Goal: Check status: Check status

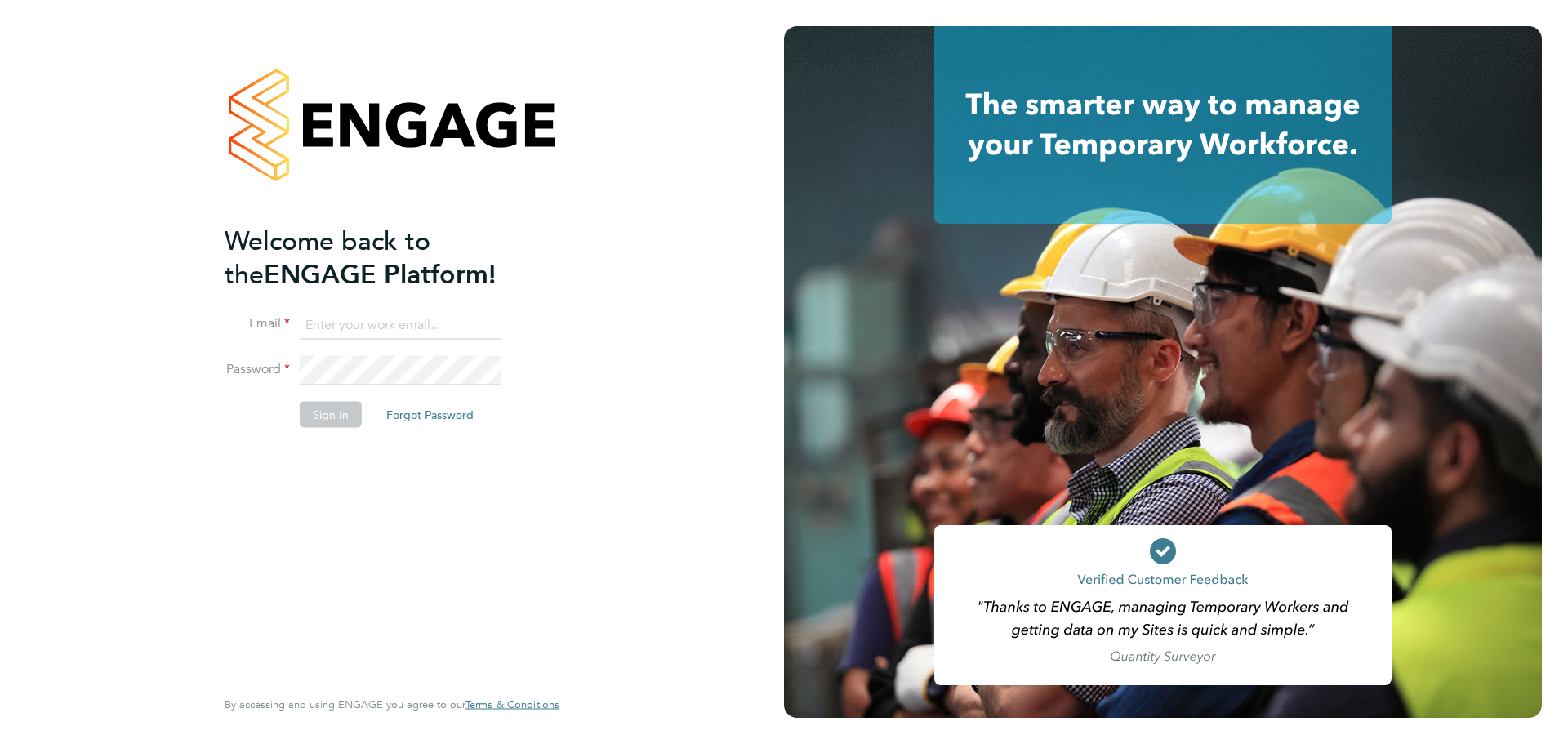
type input "archie@tradelinerecruitment.co.uk"
click at [332, 421] on button "Sign In" at bounding box center [330, 414] width 62 height 26
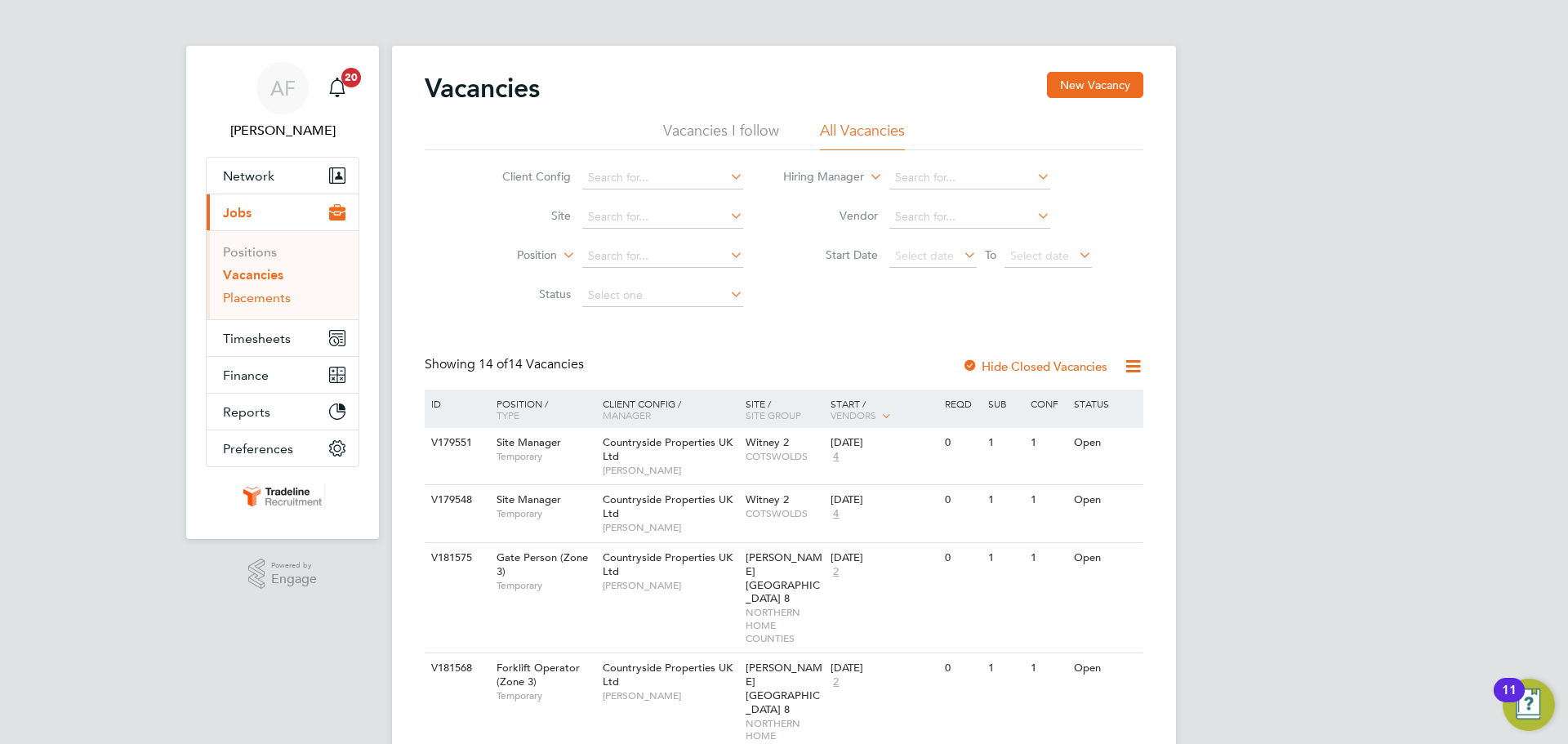
click at [263, 301] on link "Placements" at bounding box center [256, 298] width 68 height 16
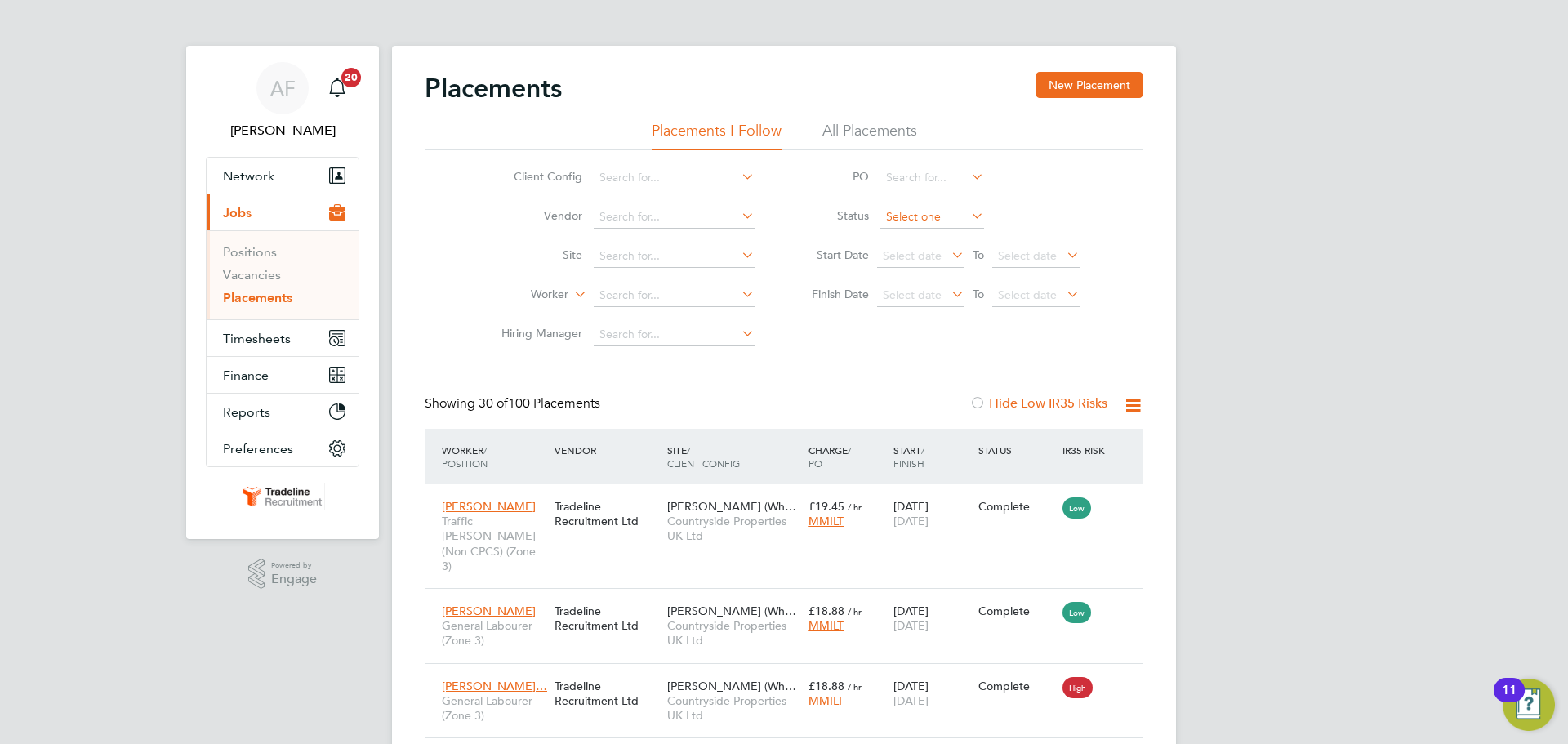
click at [899, 215] on input at bounding box center [932, 217] width 104 height 23
click at [895, 229] on li "Active" at bounding box center [932, 238] width 106 height 21
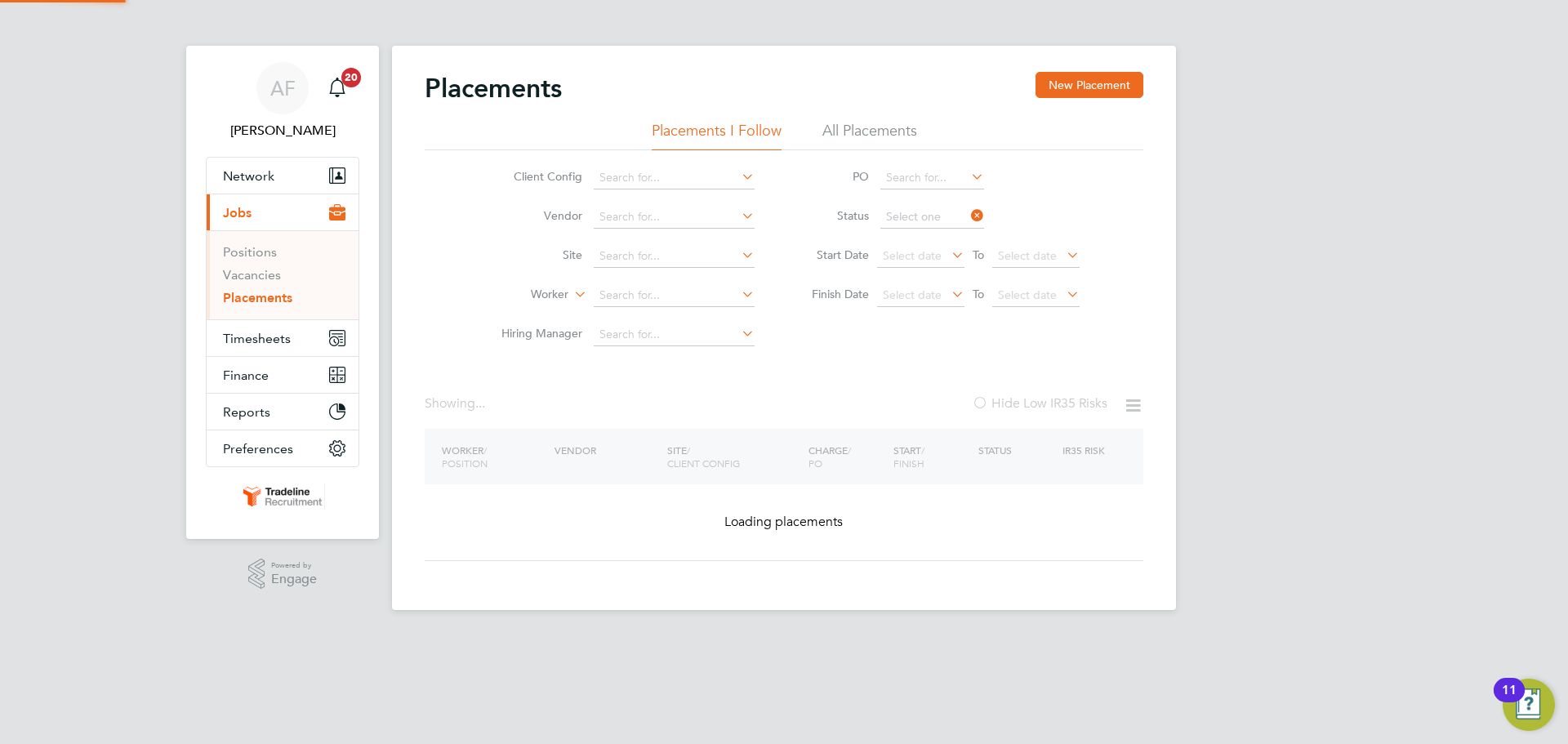
type input "Active"
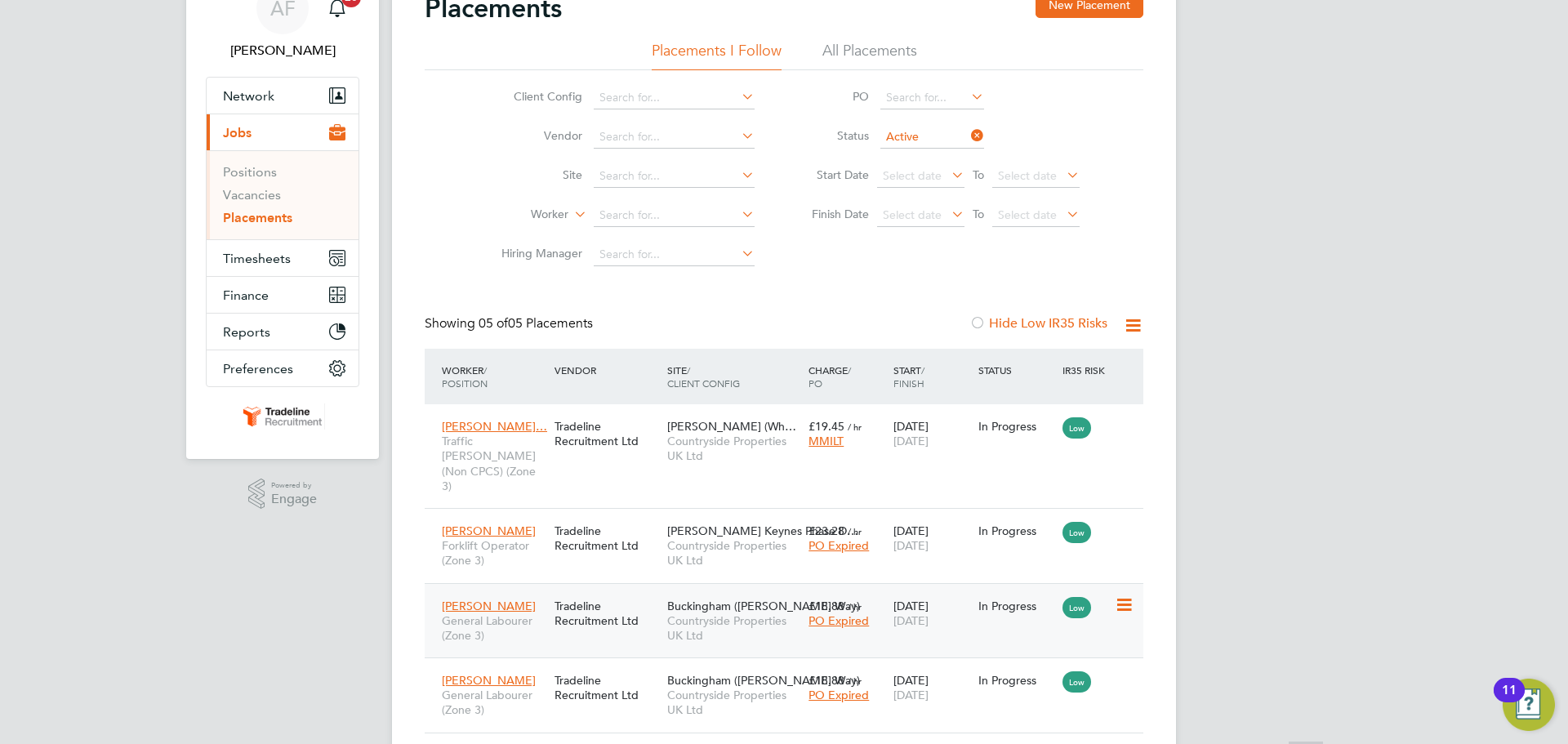
scroll to position [204, 0]
